Goal: Information Seeking & Learning: Understand process/instructions

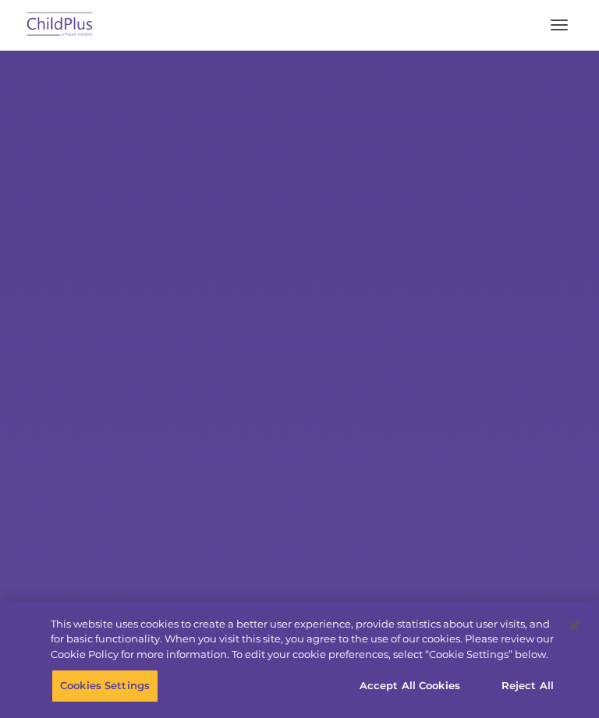
select select "MEDIUM"
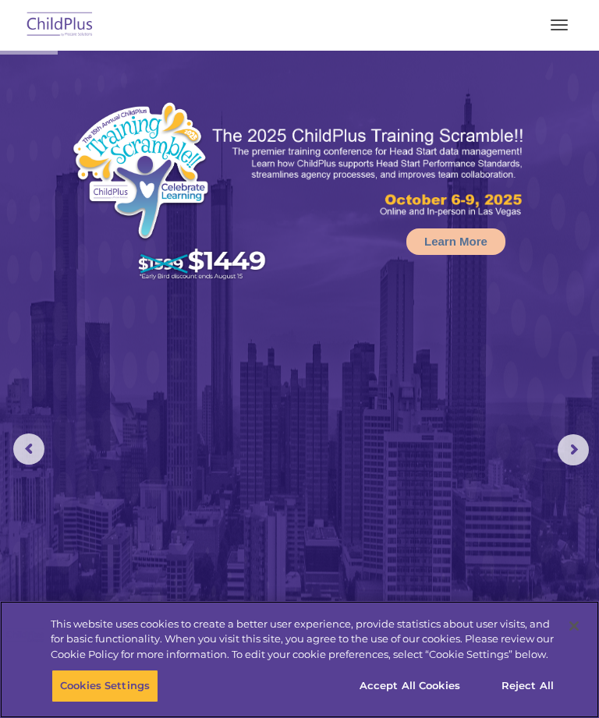
click at [406, 680] on button "Accept All Cookies" at bounding box center [410, 686] width 118 height 33
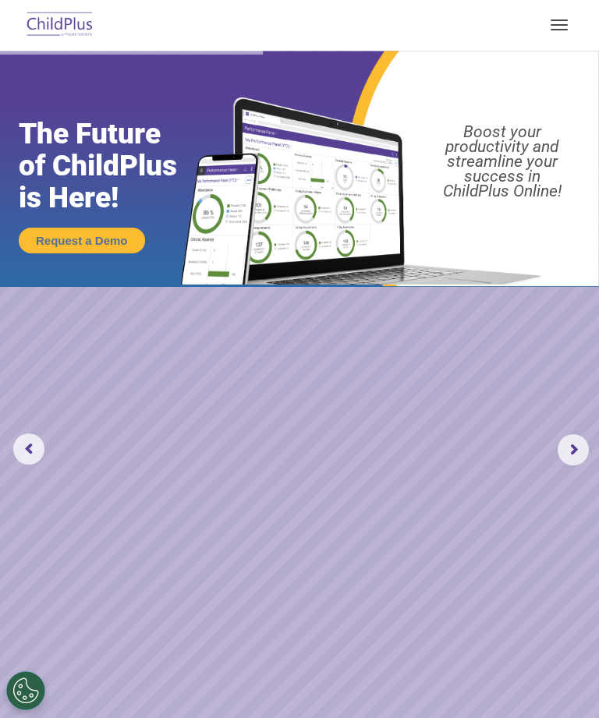
click at [558, 22] on button "button" at bounding box center [559, 24] width 33 height 25
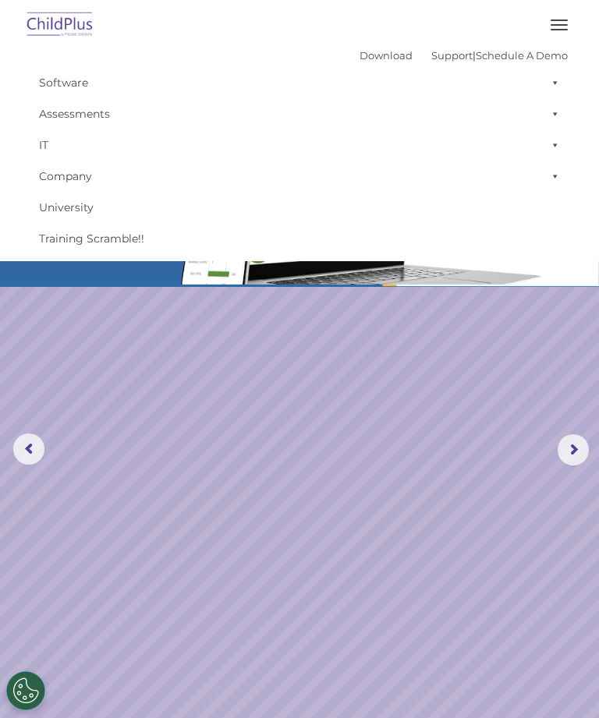
click at [83, 79] on link "Software" at bounding box center [299, 82] width 537 height 31
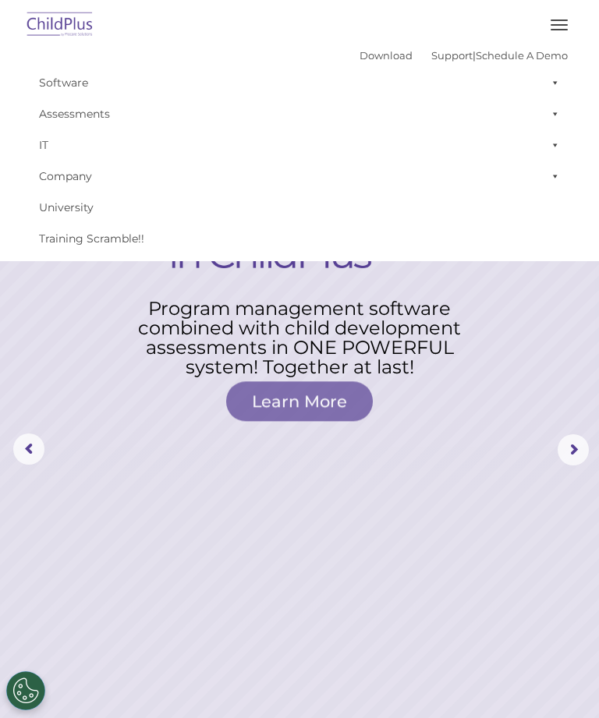
click at [197, 499] on rs-layer at bounding box center [299, 450] width 599 height 799
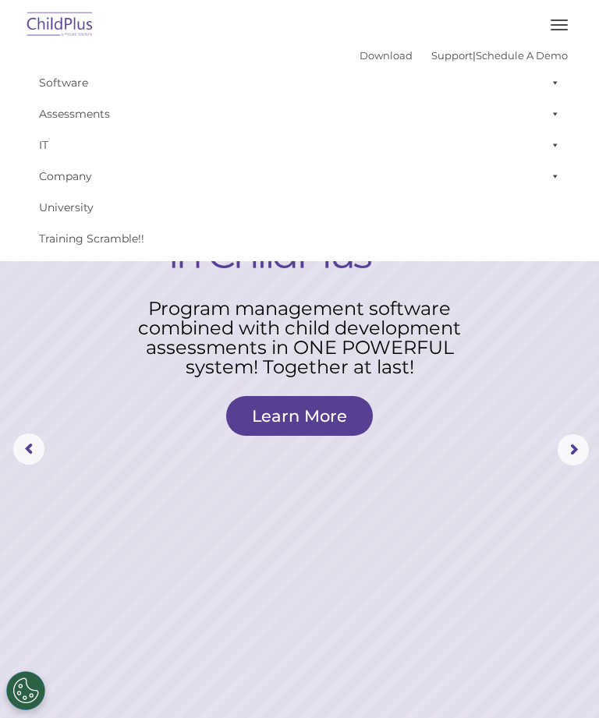
click at [359, 57] on link "Download" at bounding box center [385, 55] width 53 height 12
click at [178, 484] on rs-layer at bounding box center [299, 450] width 599 height 799
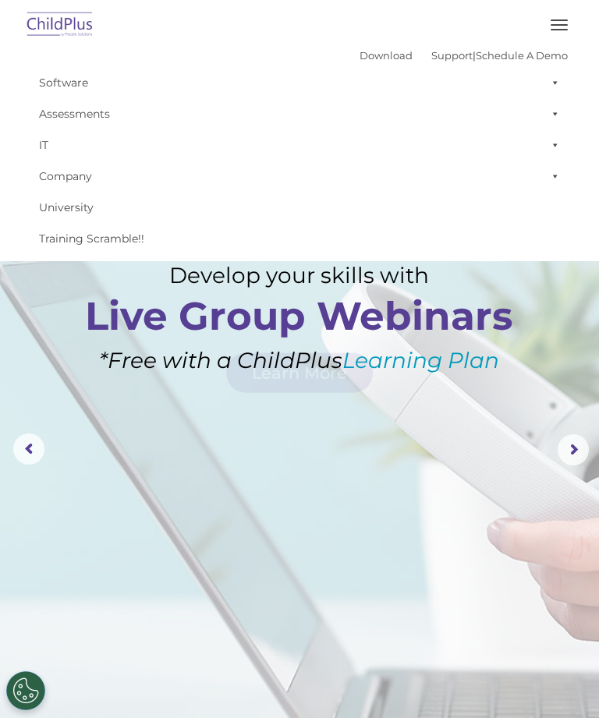
click at [444, 55] on link "Support" at bounding box center [451, 55] width 41 height 12
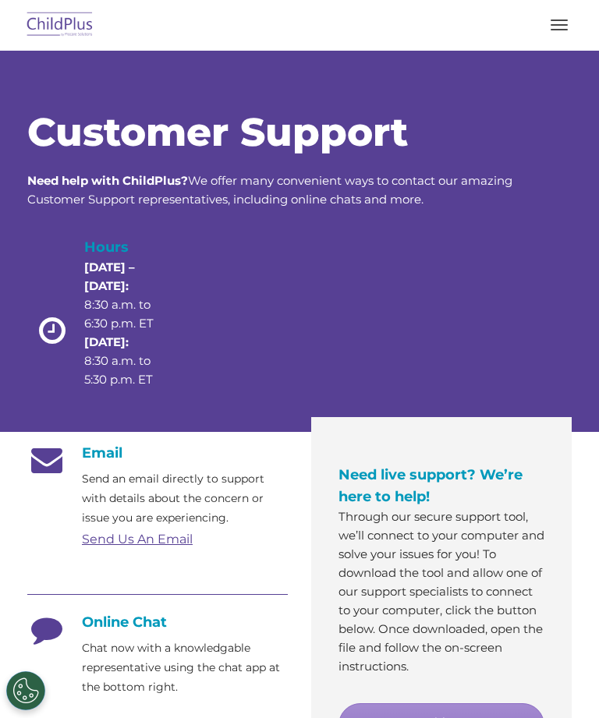
click at [566, 29] on span "button" at bounding box center [559, 30] width 17 height 2
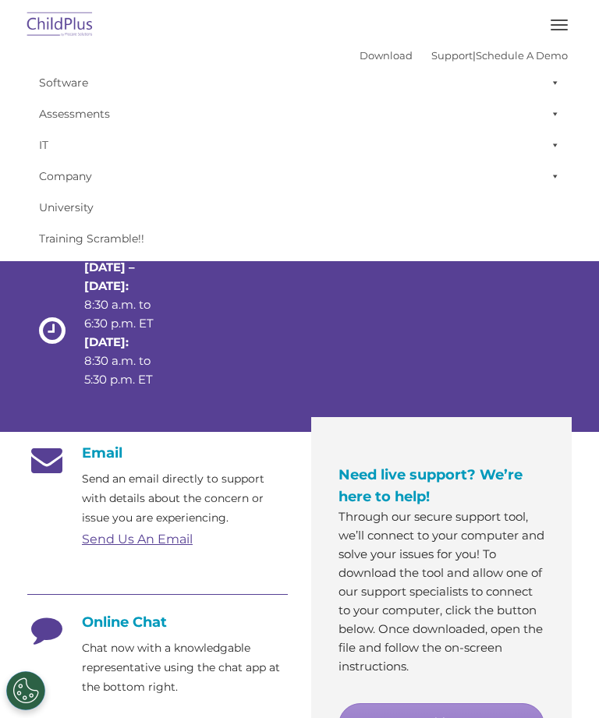
click at [557, 173] on span at bounding box center [552, 176] width 16 height 31
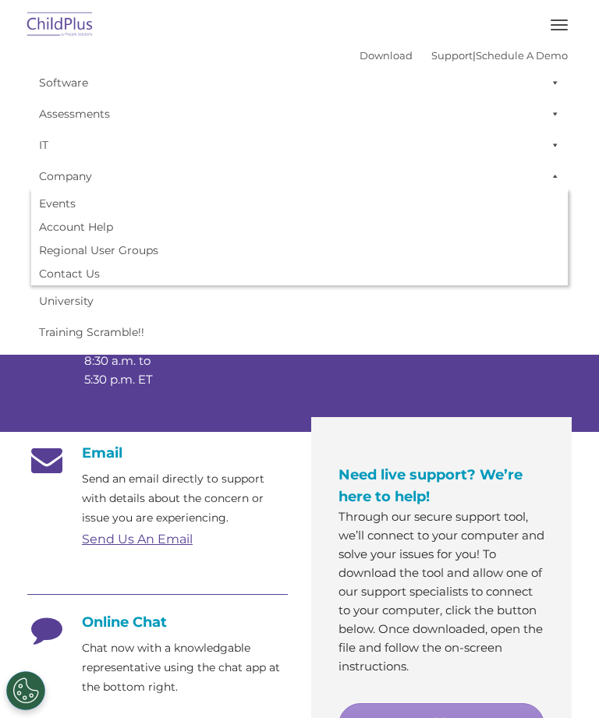
click at [551, 151] on span at bounding box center [552, 144] width 16 height 31
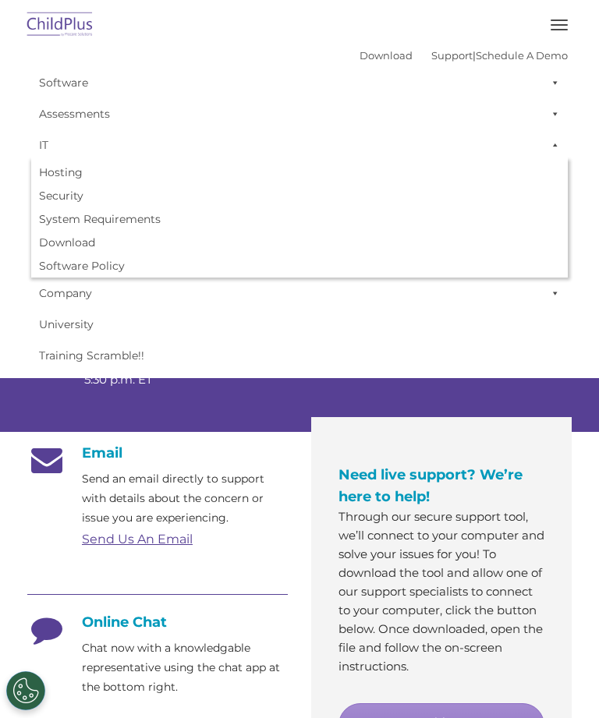
click at [557, 107] on span at bounding box center [552, 113] width 16 height 31
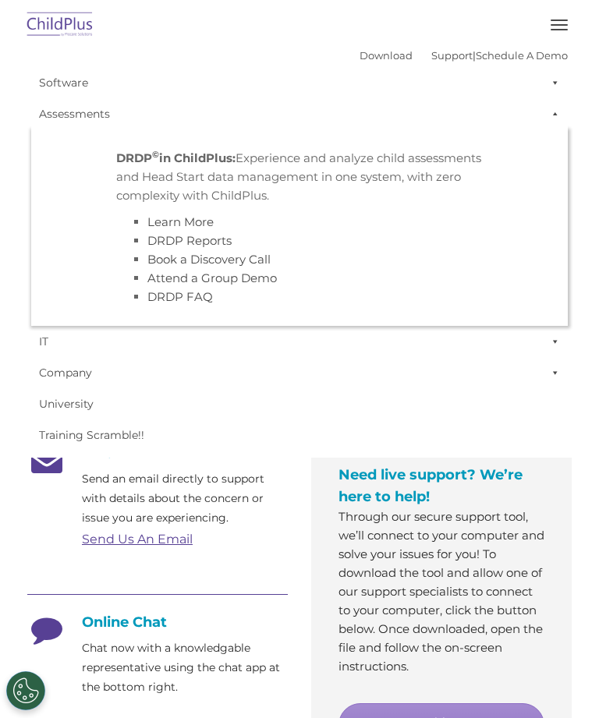
click at [558, 79] on span at bounding box center [552, 82] width 16 height 31
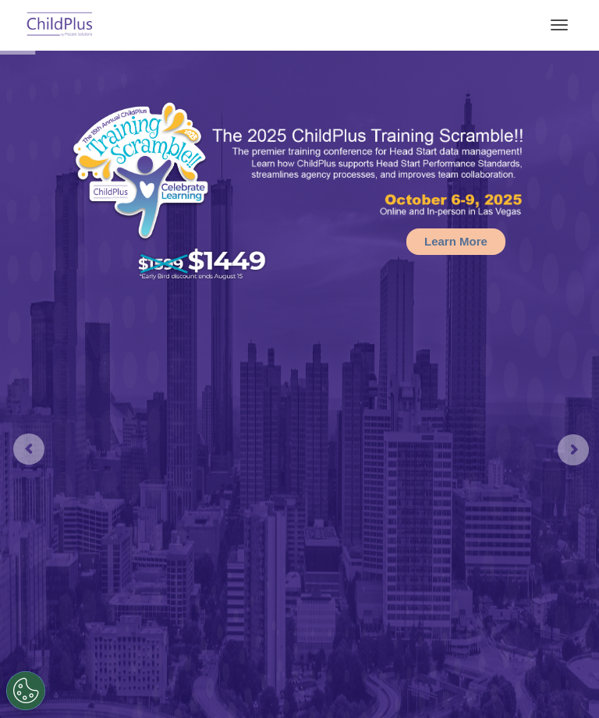
select select "MEDIUM"
click at [553, 16] on button "button" at bounding box center [559, 24] width 33 height 25
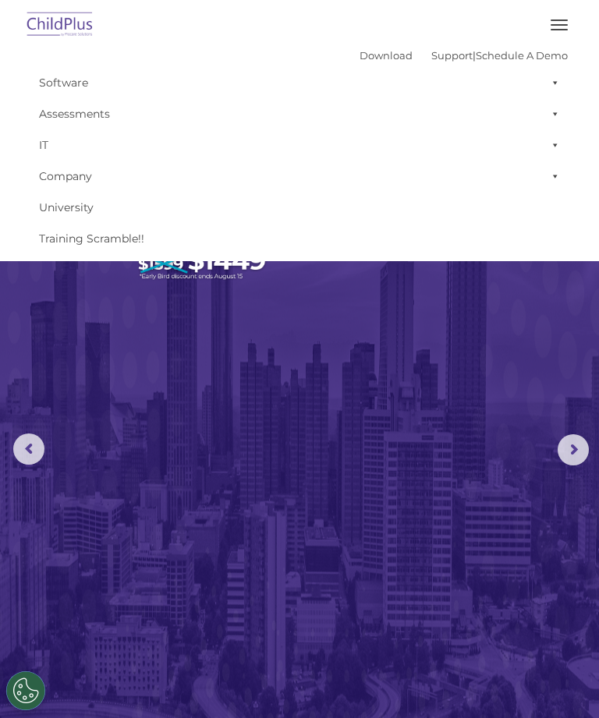
click at [374, 525] on img at bounding box center [299, 445] width 599 height 788
click at [414, 494] on img at bounding box center [299, 445] width 599 height 788
click at [553, 30] on span "button" at bounding box center [559, 30] width 17 height 2
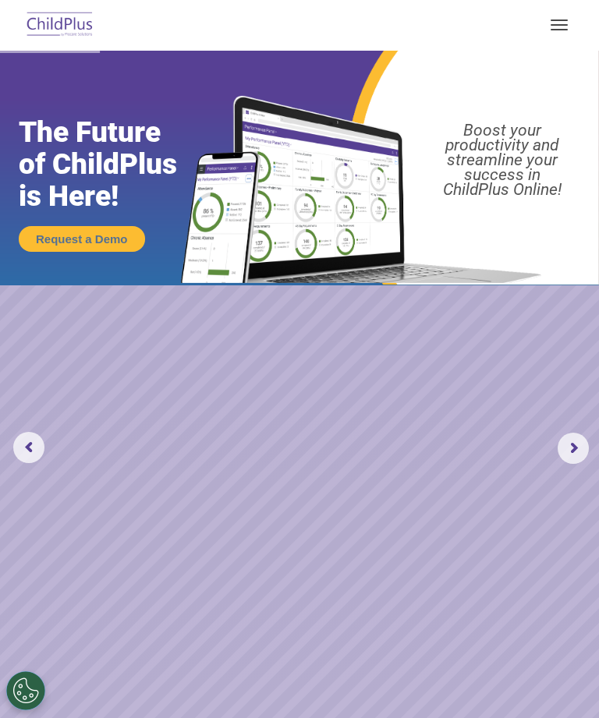
click at [565, 441] on rs-arrow at bounding box center [573, 448] width 31 height 31
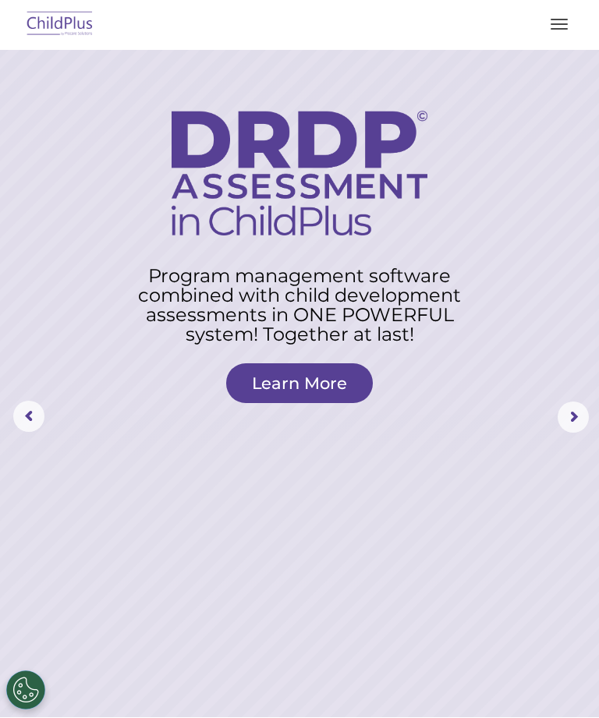
scroll to position [33, 0]
click at [340, 373] on link "Learn More" at bounding box center [299, 383] width 147 height 40
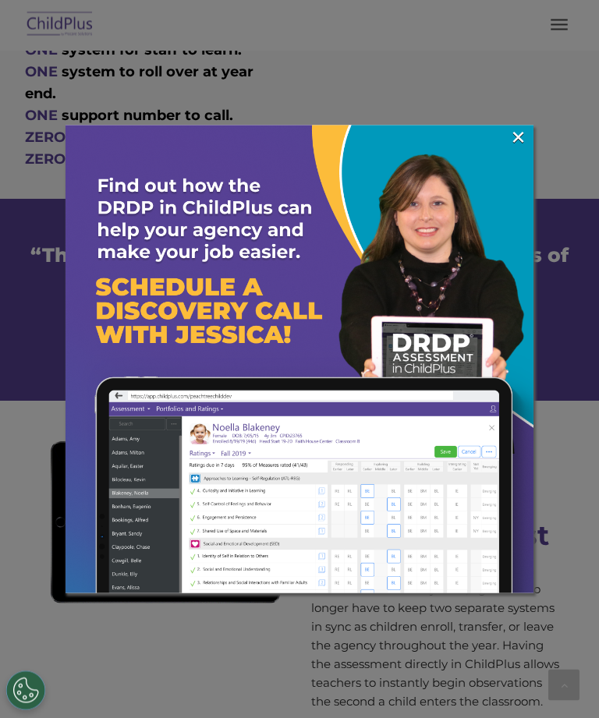
scroll to position [1291, 0]
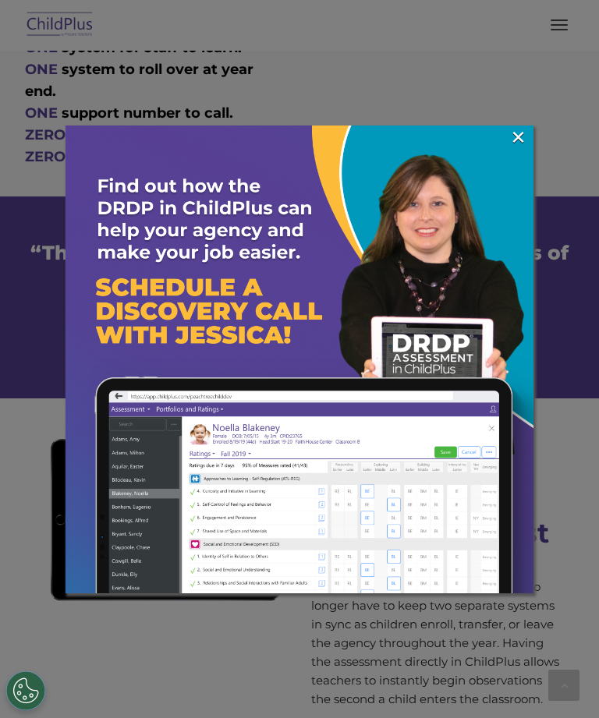
click at [514, 136] on link "×" at bounding box center [518, 137] width 18 height 16
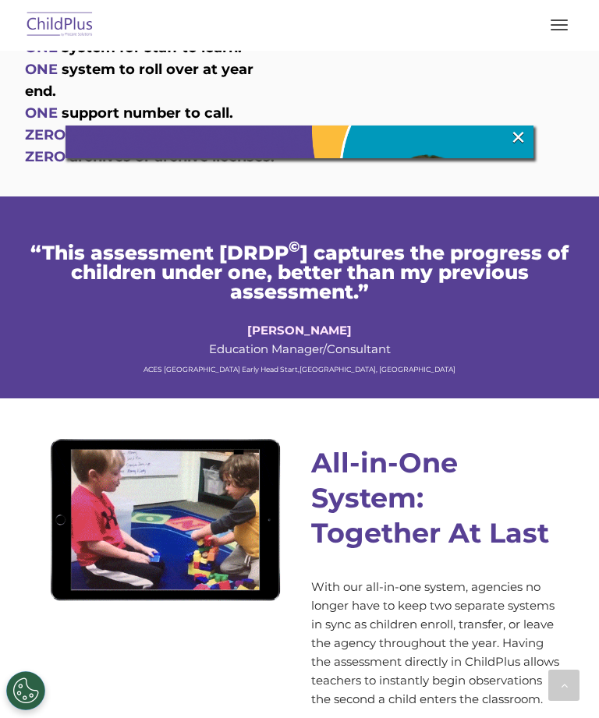
click at [516, 129] on link "×" at bounding box center [518, 137] width 18 height 16
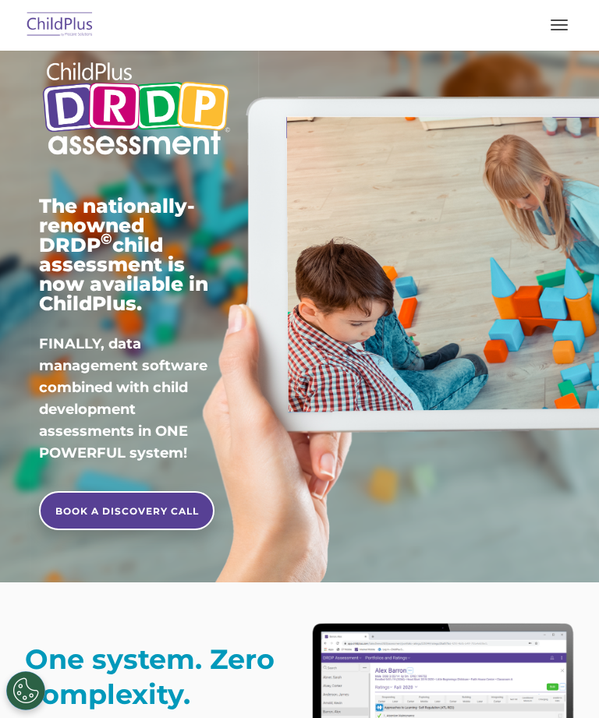
scroll to position [0, 0]
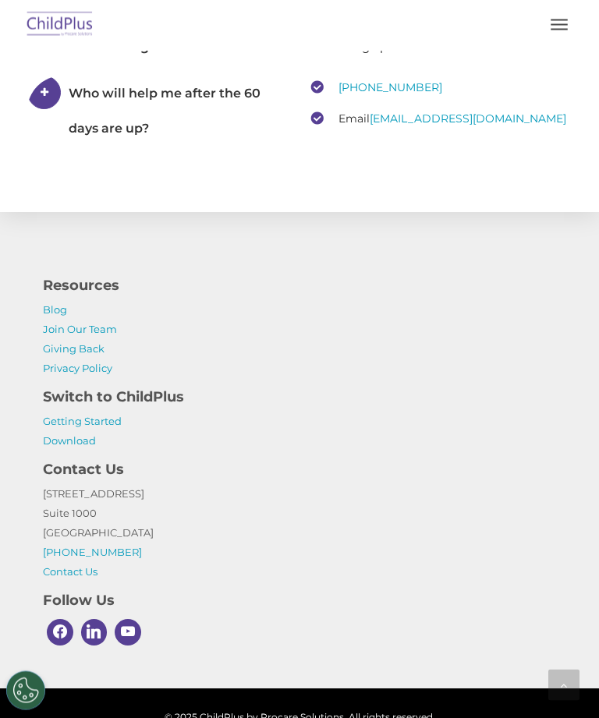
scroll to position [3274, 0]
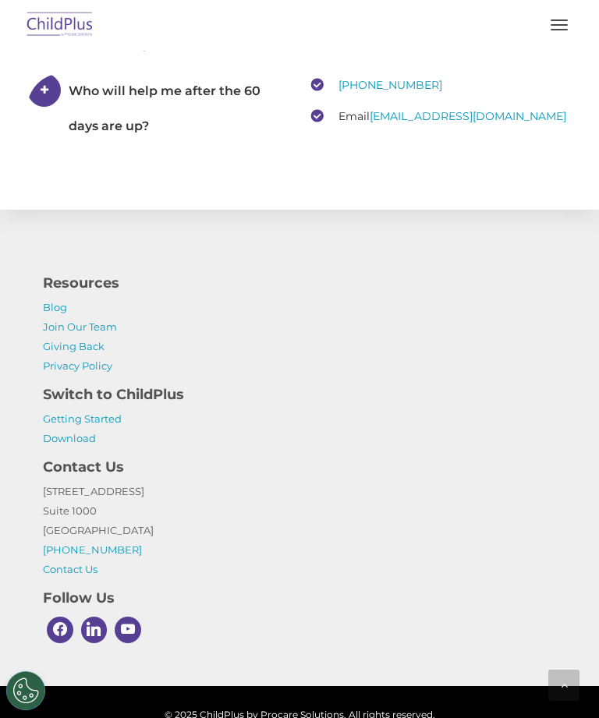
click at [113, 416] on link "Getting Started" at bounding box center [82, 419] width 79 height 12
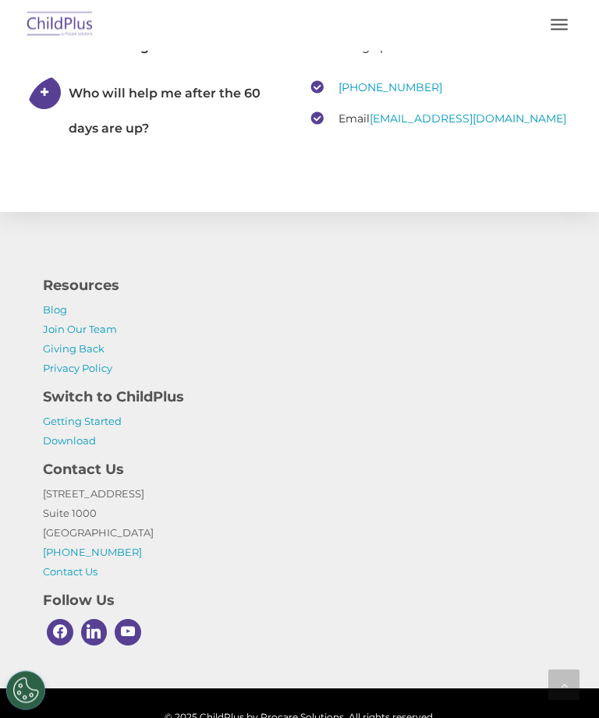
scroll to position [3274, 0]
